Goal: Navigation & Orientation: Find specific page/section

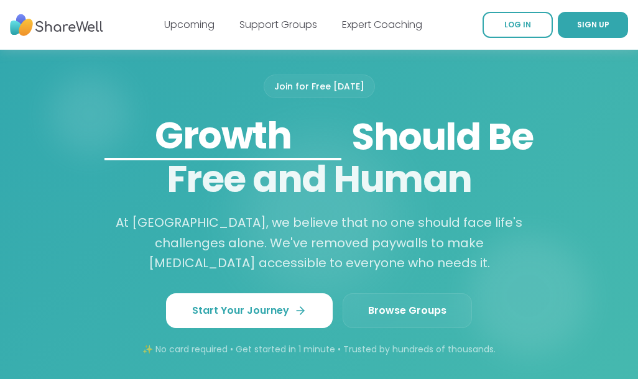
scroll to position [1065, 0]
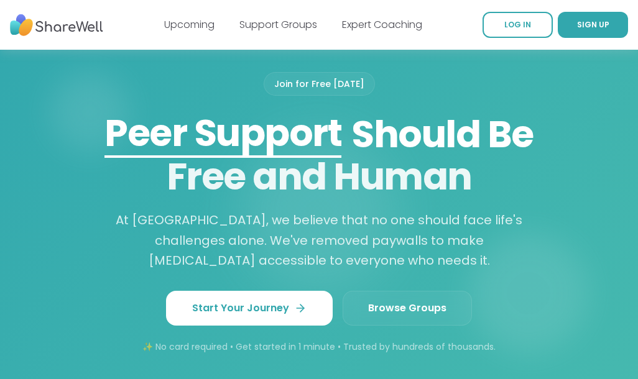
click at [416, 305] on link "Browse Groups" at bounding box center [406, 308] width 129 height 35
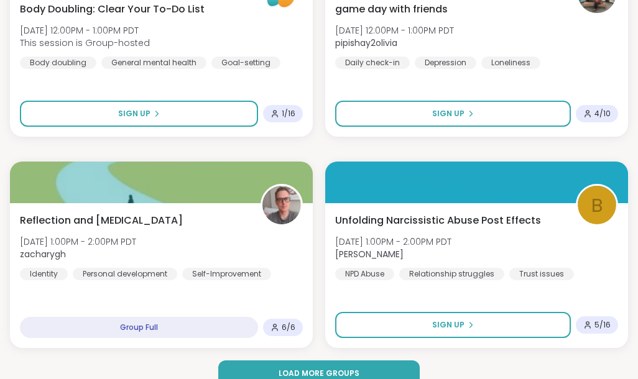
scroll to position [3598, 0]
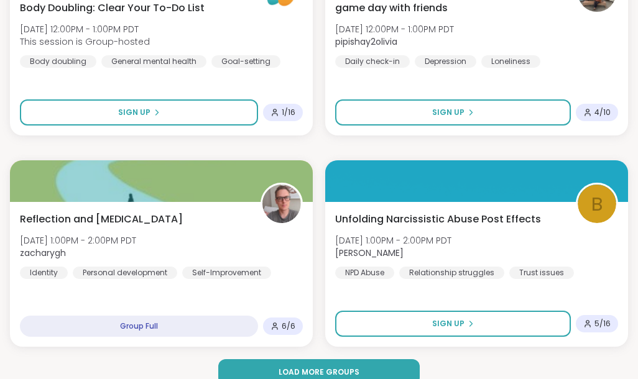
click at [157, 321] on div "Group Full" at bounding box center [139, 326] width 238 height 21
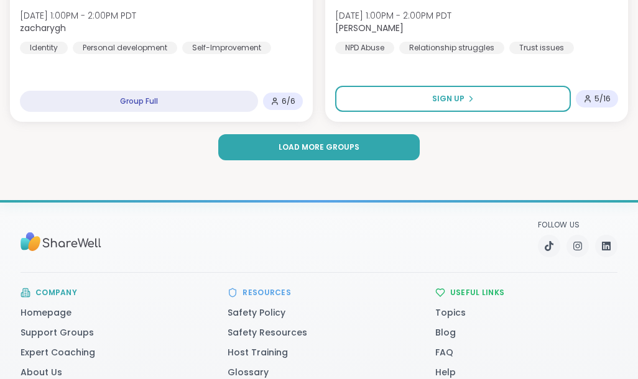
scroll to position [3824, 0]
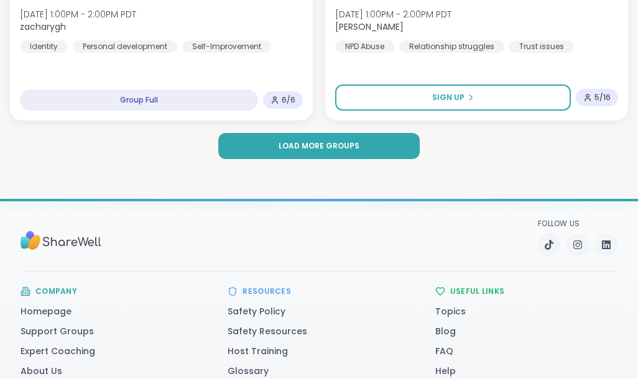
click at [288, 147] on span "Load more groups" at bounding box center [318, 145] width 81 height 11
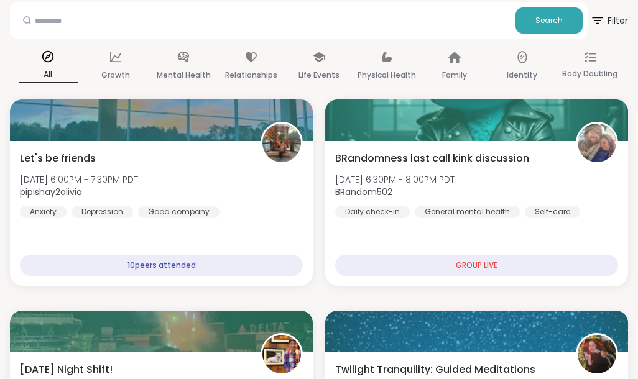
scroll to position [68, 0]
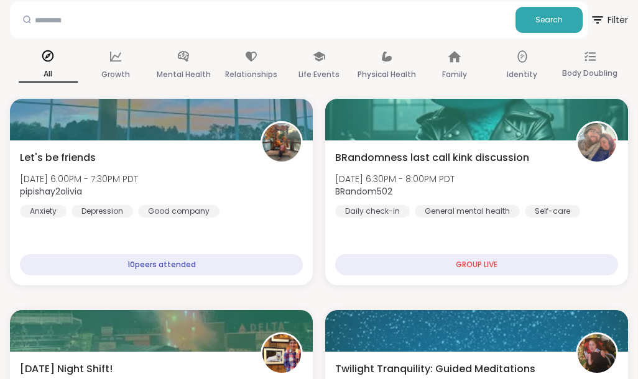
click at [391, 262] on div "GROUP LIVE" at bounding box center [476, 264] width 283 height 21
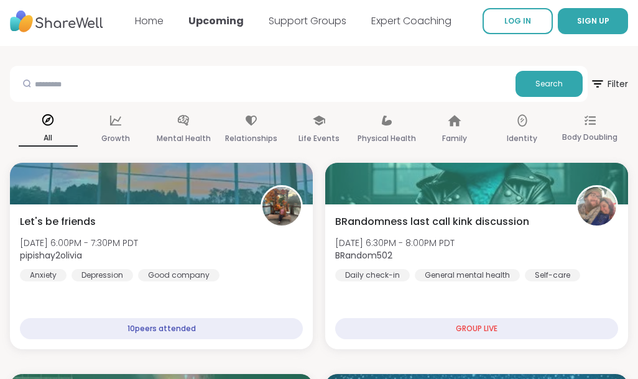
scroll to position [0, 0]
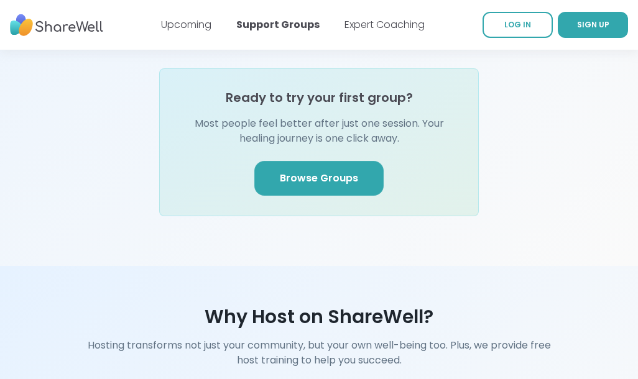
scroll to position [1592, 0]
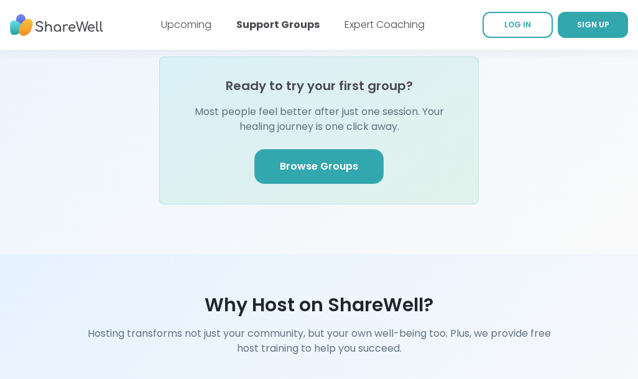
click at [295, 159] on span "Browse Groups" at bounding box center [319, 166] width 78 height 15
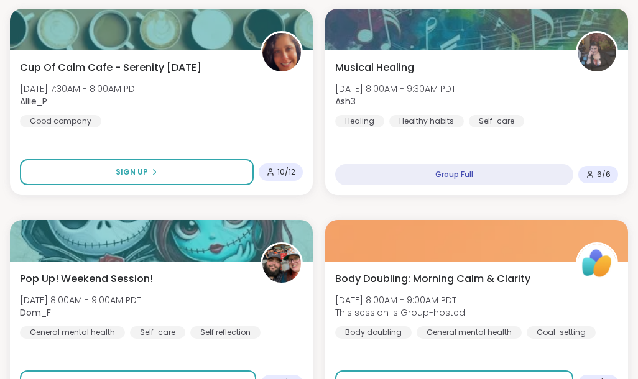
scroll to position [1631, 0]
